Goal: Obtain resource: Download file/media

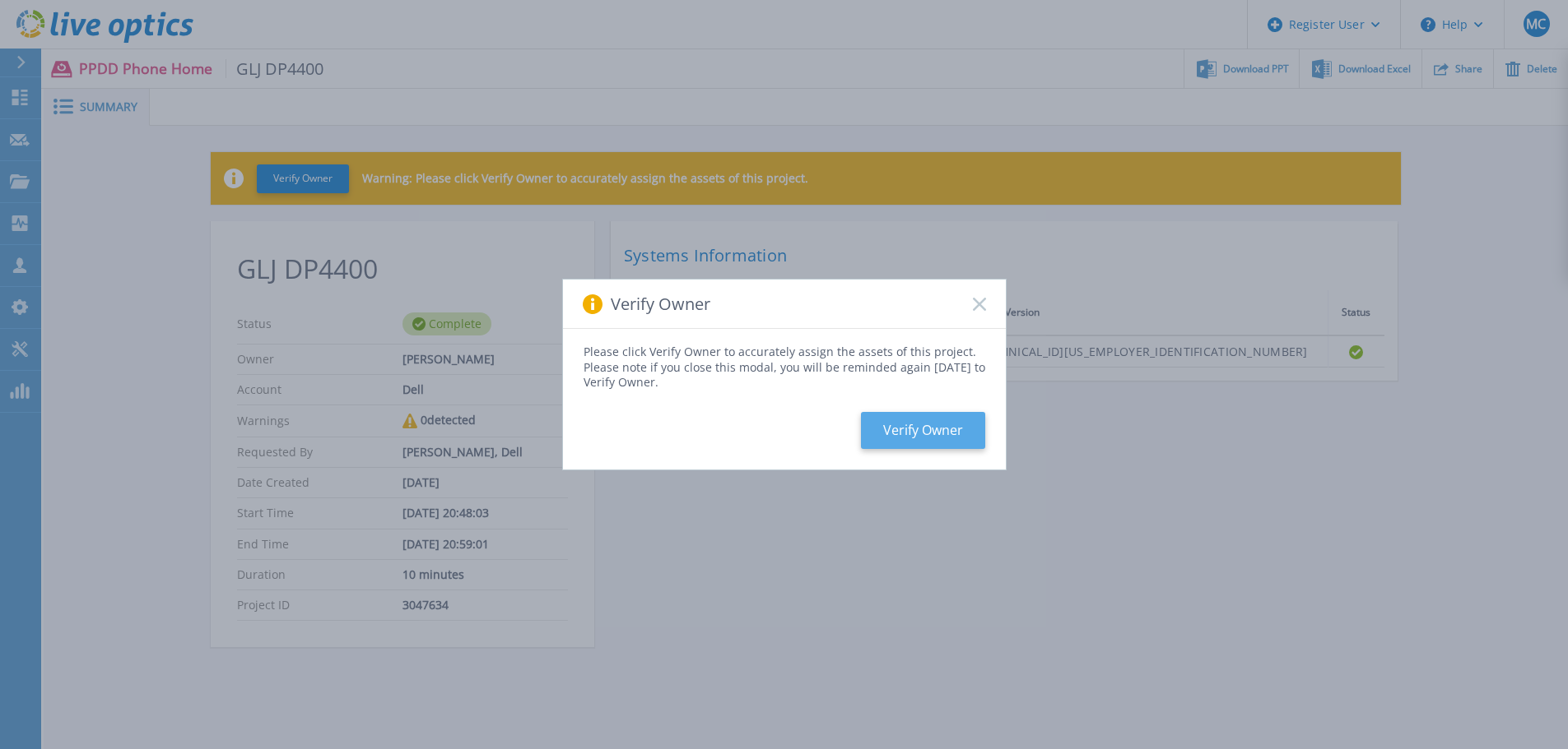
drag, startPoint x: 936, startPoint y: 429, endPoint x: 929, endPoint y: 438, distance: 11.4
click at [929, 438] on button "Verify Owner" at bounding box center [922, 430] width 124 height 37
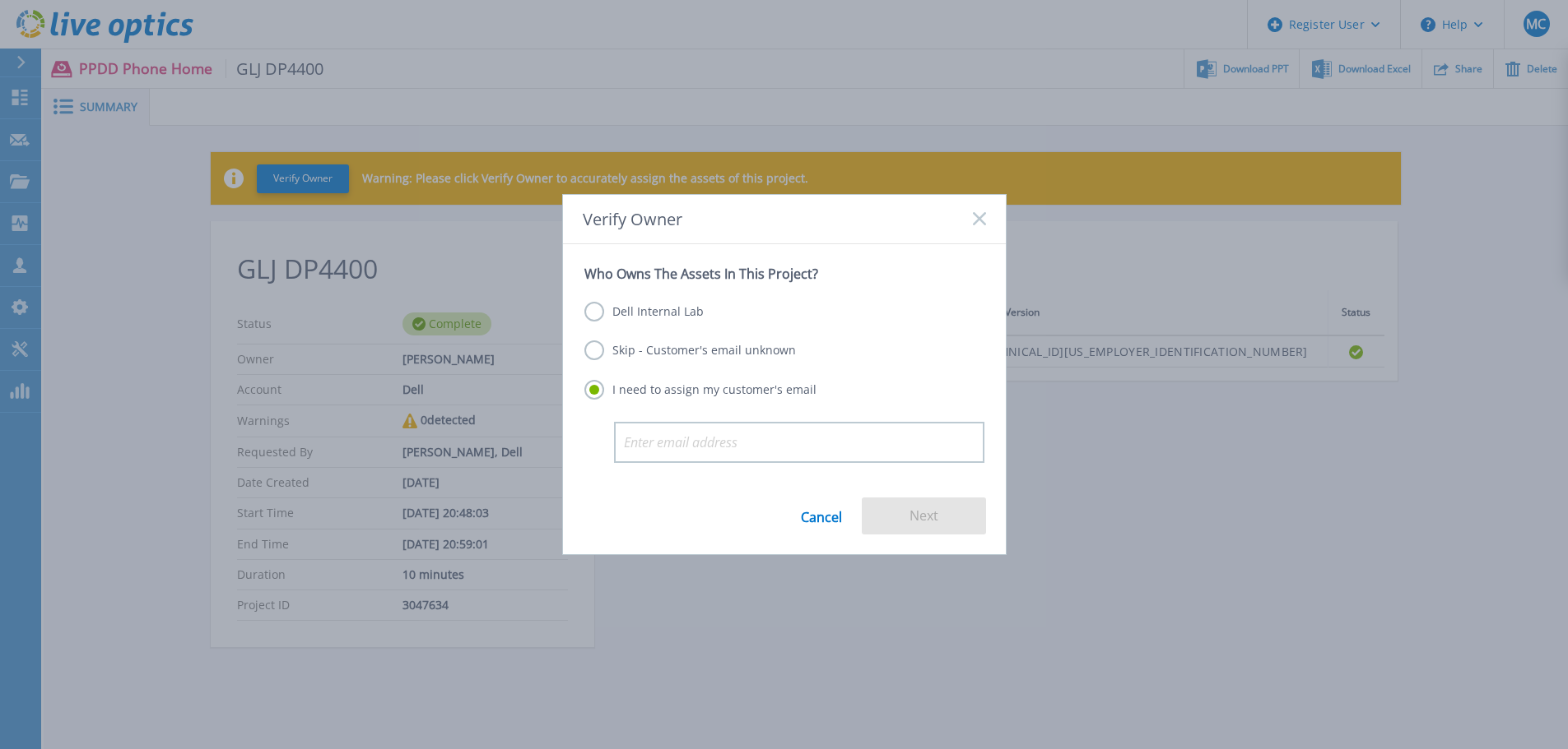
click at [598, 311] on label "Dell Internal Lab" at bounding box center [644, 312] width 119 height 19
click at [0, 0] on input "Dell Internal Lab" at bounding box center [0, 0] width 0 height 0
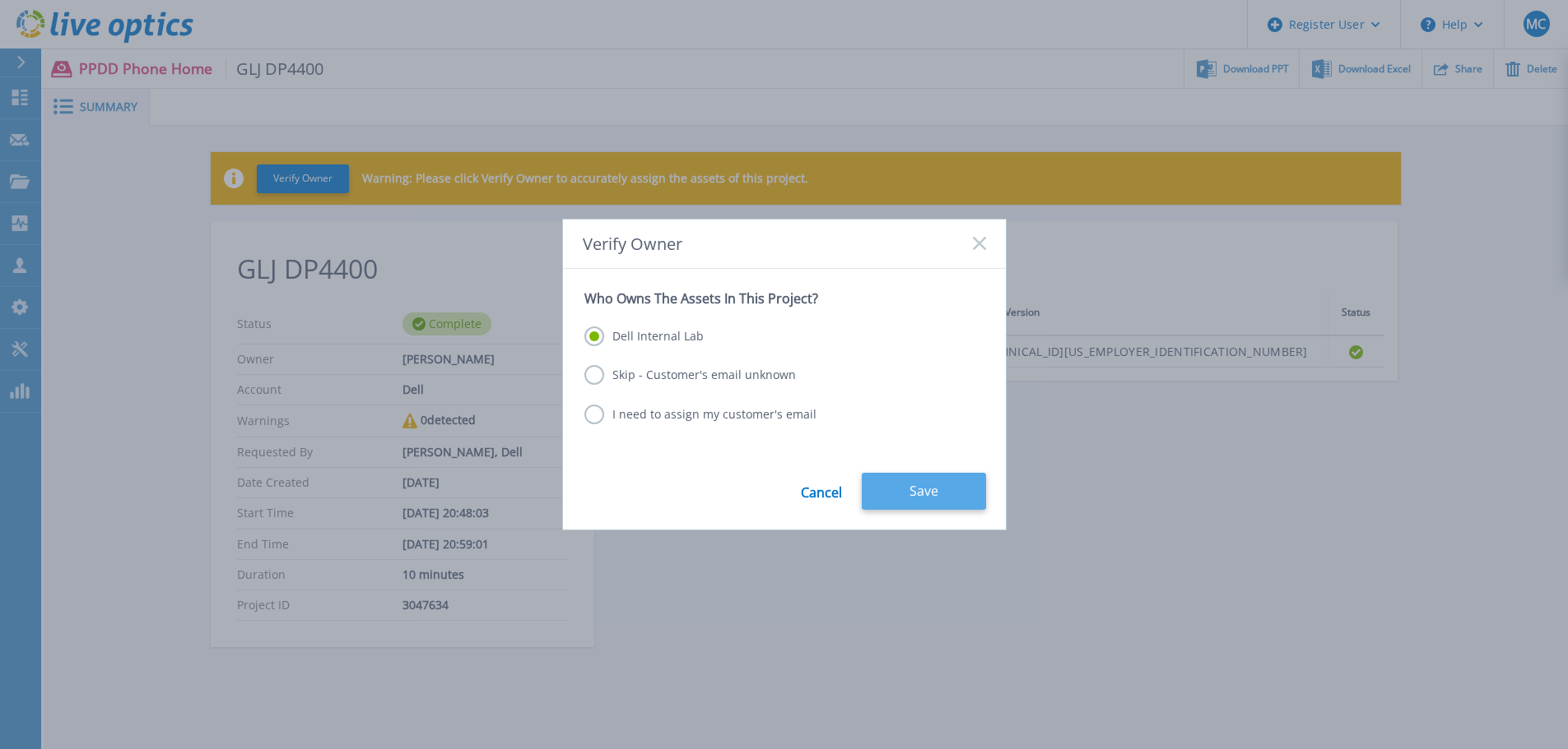
click at [916, 495] on button "Save" at bounding box center [923, 492] width 124 height 37
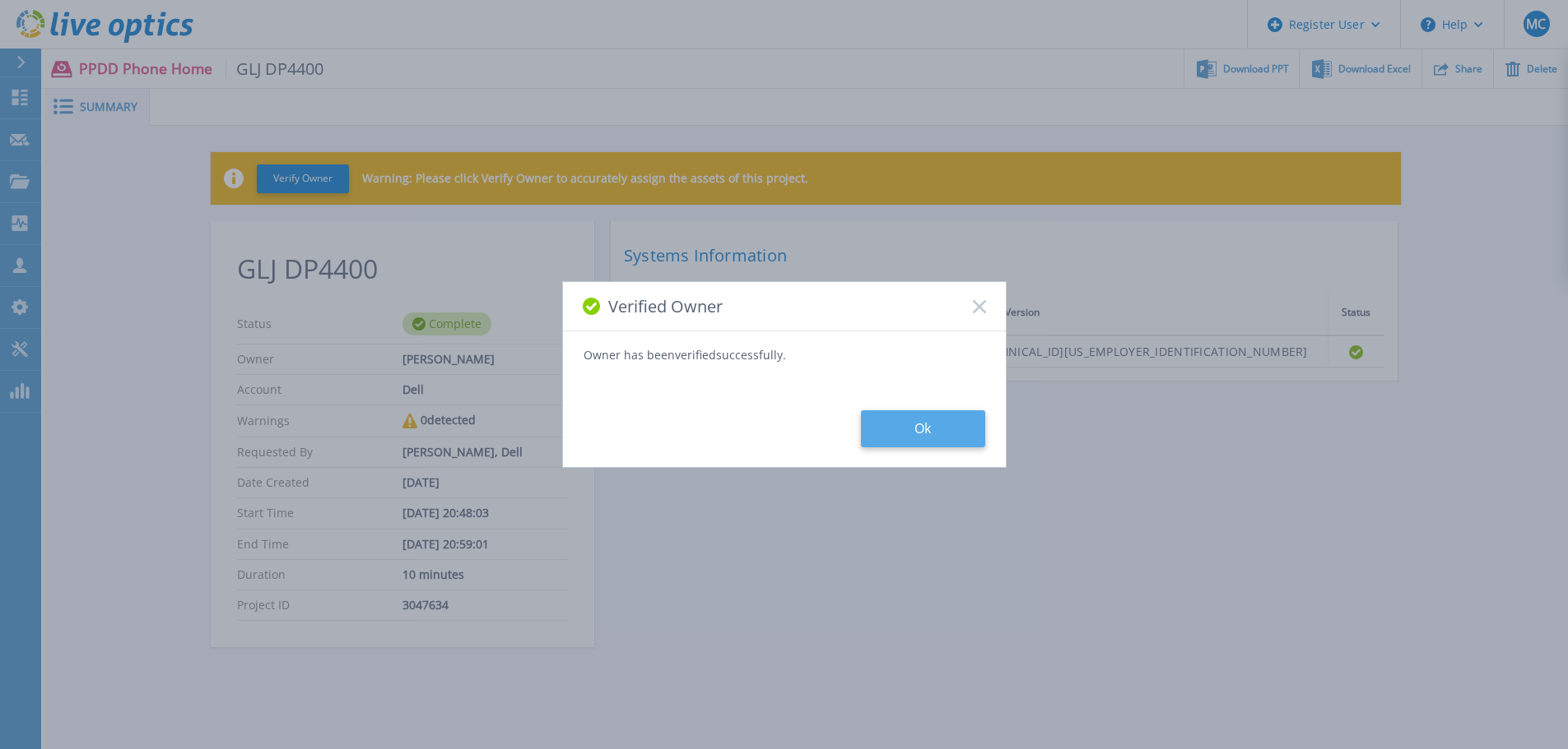
click at [913, 420] on button "Ok" at bounding box center [922, 429] width 124 height 37
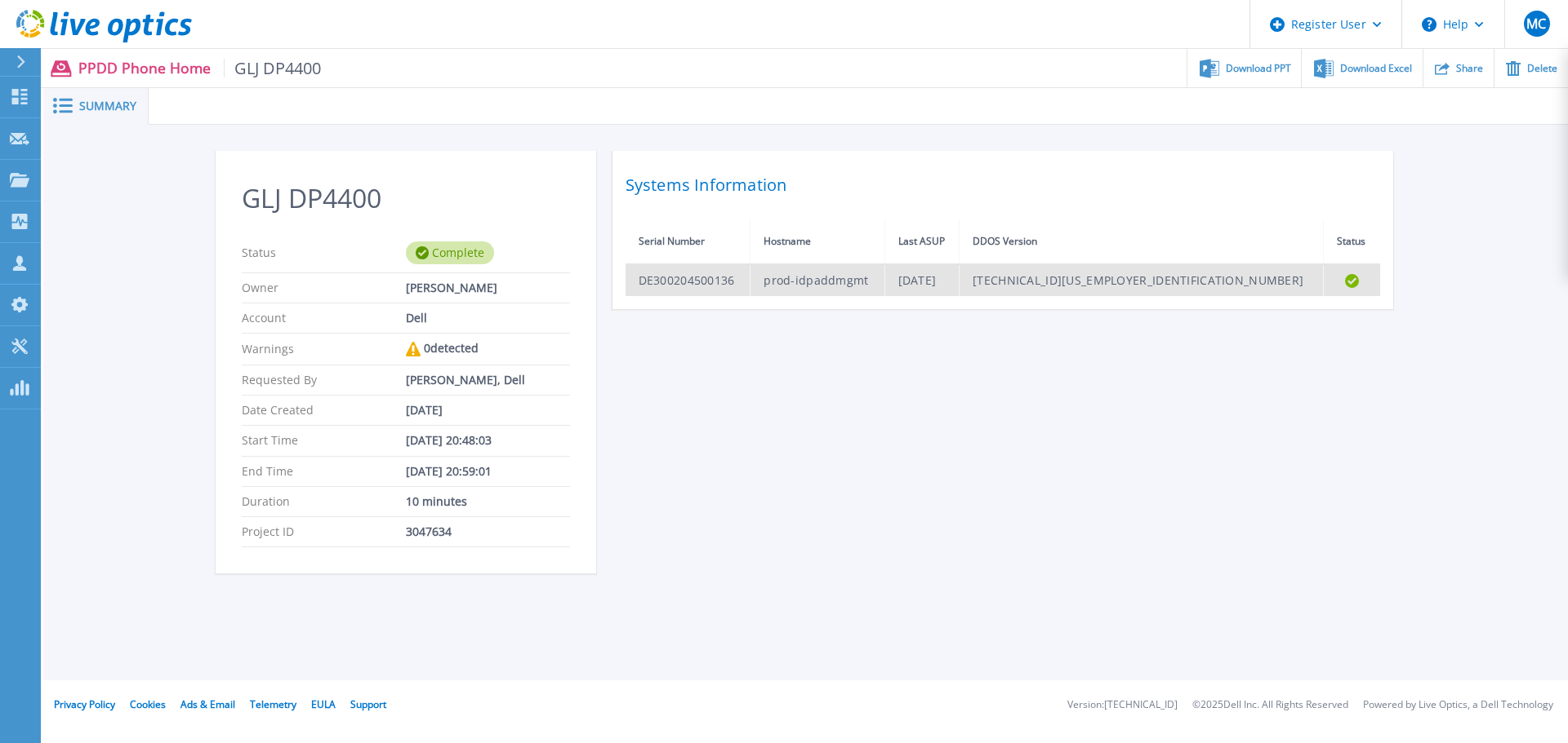
click at [733, 285] on td "DE300204500136" at bounding box center [688, 280] width 125 height 32
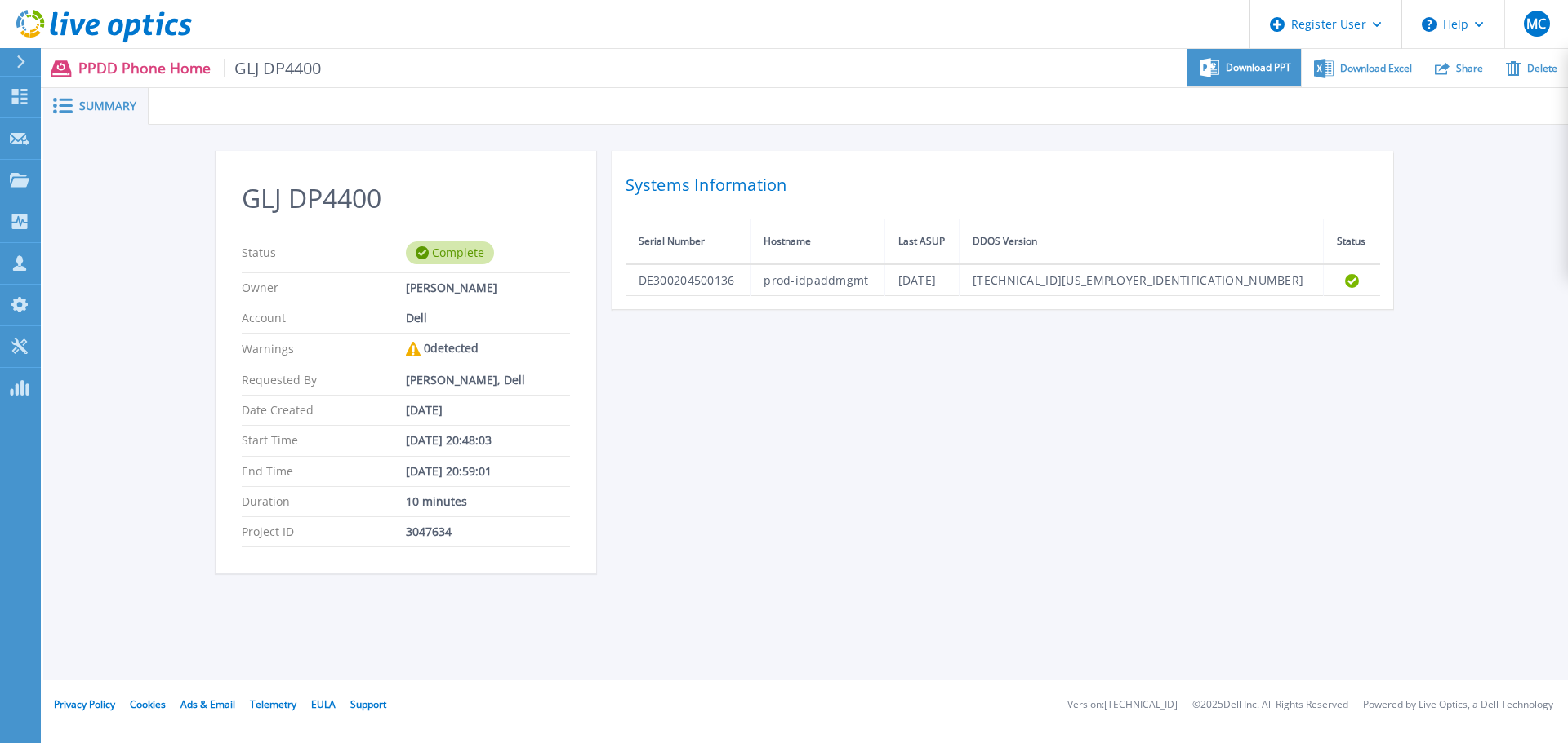
click at [1247, 66] on span "Download PPT" at bounding box center [1258, 67] width 65 height 10
click at [1351, 71] on span "Download Excel" at bounding box center [1375, 67] width 71 height 10
